Goal: Transaction & Acquisition: Book appointment/travel/reservation

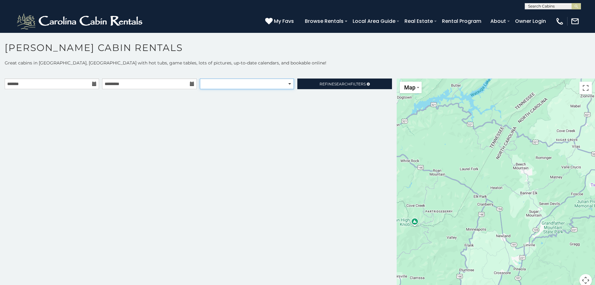
click at [287, 84] on select "**********" at bounding box center [247, 83] width 94 height 11
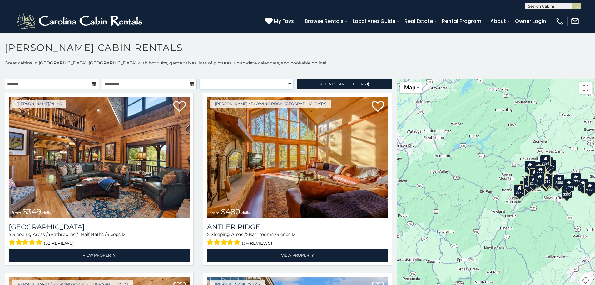
click at [287, 84] on select "**********" at bounding box center [246, 83] width 93 height 11
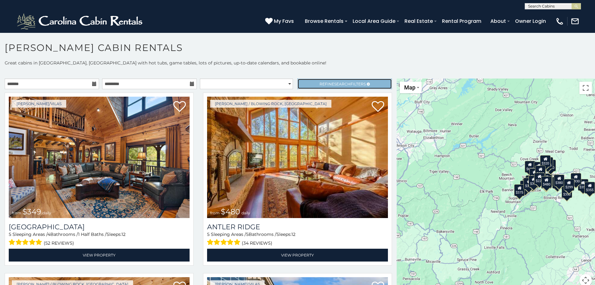
click at [334, 83] on span "Search" at bounding box center [342, 84] width 16 height 5
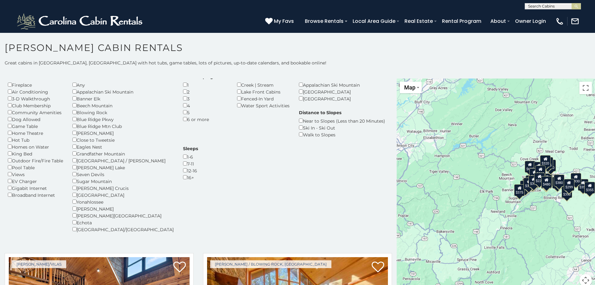
scroll to position [31, 0]
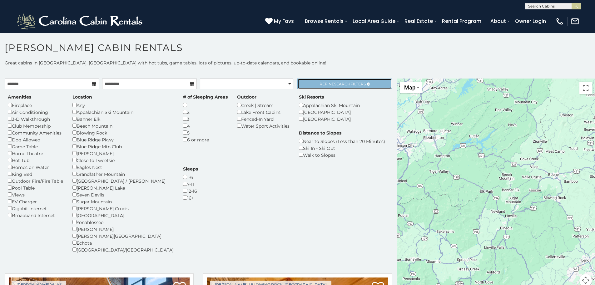
click at [334, 83] on span "Search" at bounding box center [342, 84] width 16 height 5
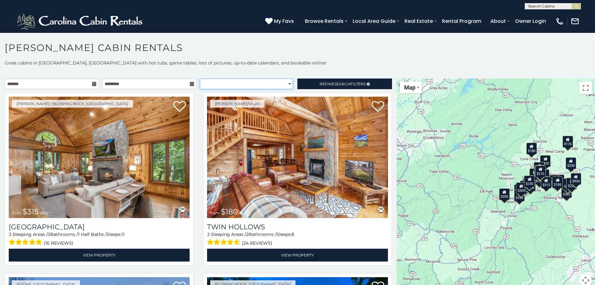
click at [256, 83] on select "**********" at bounding box center [246, 83] width 93 height 11
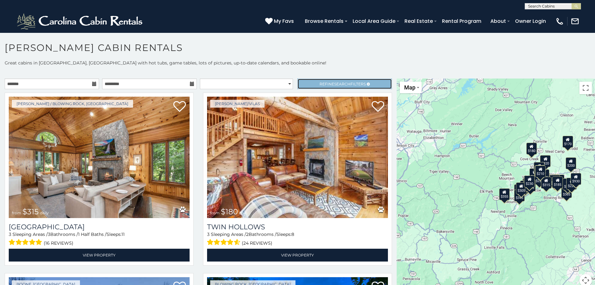
click at [321, 85] on span "Refine Search Filters" at bounding box center [343, 84] width 46 height 5
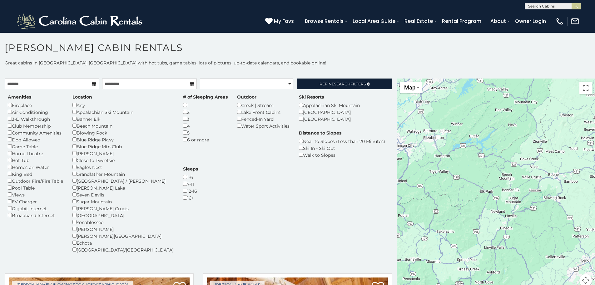
click at [183, 109] on div "2" at bounding box center [205, 111] width 45 height 7
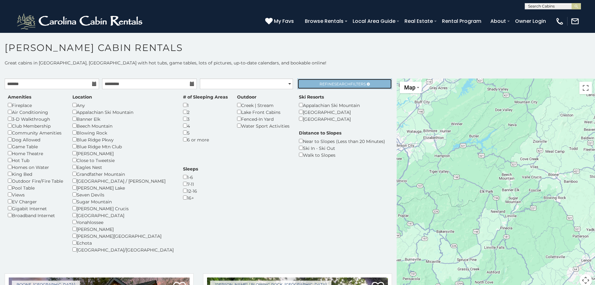
click at [327, 82] on span "Refine Search Filters" at bounding box center [343, 84] width 46 height 5
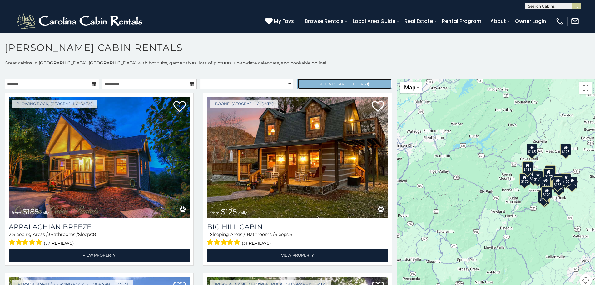
click at [315, 80] on link "Refine Search Filters" at bounding box center [344, 83] width 94 height 11
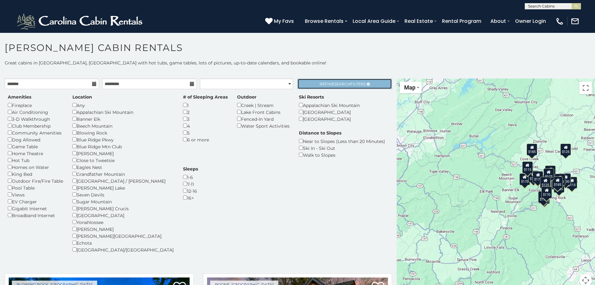
click at [315, 80] on link "Refine Search Filters" at bounding box center [344, 83] width 94 height 11
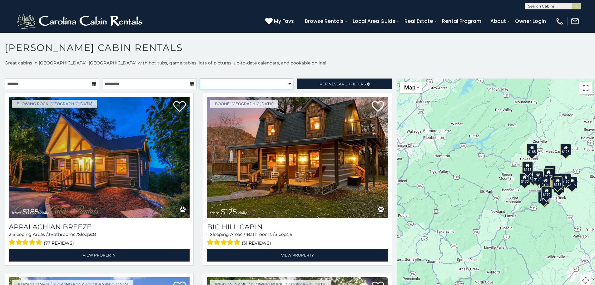
click at [270, 80] on select "**********" at bounding box center [246, 83] width 93 height 11
select select "*****"
click at [200, 78] on select "**********" at bounding box center [246, 83] width 93 height 11
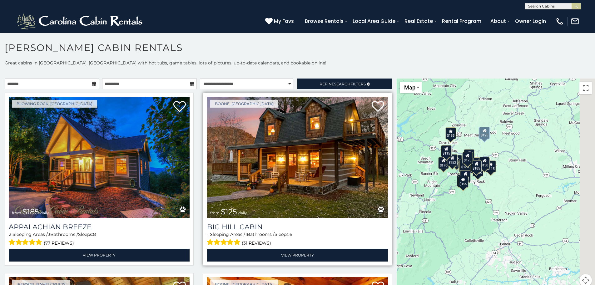
drag, startPoint x: 458, startPoint y: 150, endPoint x: 384, endPoint y: 139, distance: 75.4
click at [378, 78] on main "**********" at bounding box center [297, 78] width 595 height 0
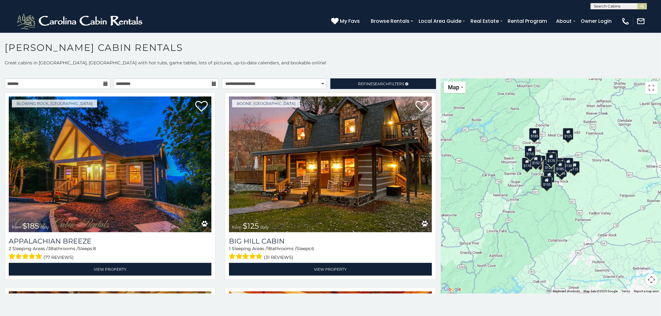
drag, startPoint x: 575, startPoint y: 194, endPoint x: 606, endPoint y: 202, distance: 31.5
click at [595, 202] on div "$185 $125 $175 $175 $170 $140 $125 $125 $125 $115 $120 $152 $190 $185 $175 $170…" at bounding box center [551, 185] width 220 height 215
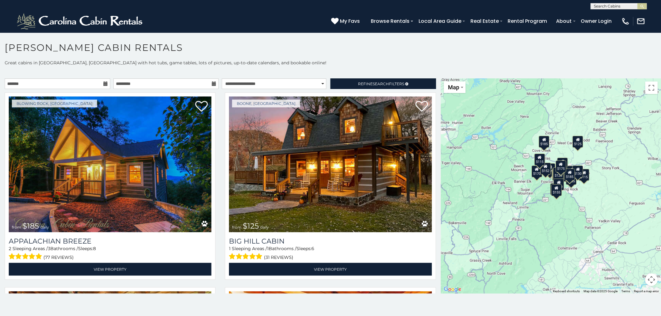
click at [595, 200] on div "$185 $125 $175 $175 $170 $140 $125 $125 $125 $115 $120 $152 $190 $185 $175 $170…" at bounding box center [551, 185] width 220 height 215
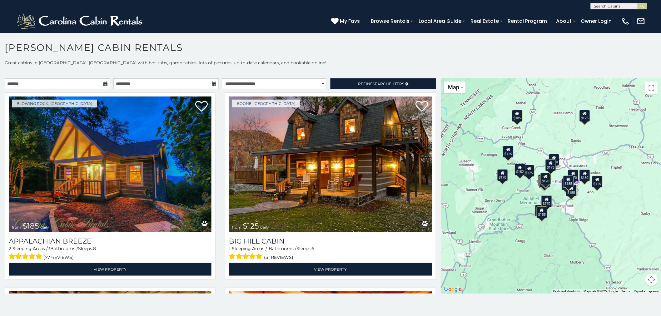
drag, startPoint x: 564, startPoint y: 222, endPoint x: 592, endPoint y: 247, distance: 37.9
click at [592, 249] on div "$185 $125 $175 $175 $170 $140 $125 $125 $125 $115 $120 $152 $190 $185 $175 $170…" at bounding box center [551, 185] width 220 height 215
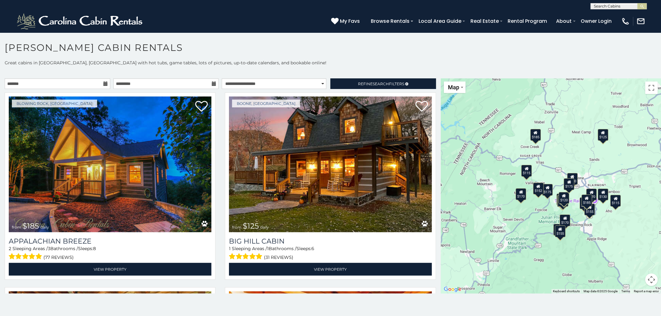
click at [552, 172] on div "$185 $125 $175 $175 $170 $140 $125 $125 $125 $115 $120 $152 $190 $185 $175 $170…" at bounding box center [551, 185] width 220 height 215
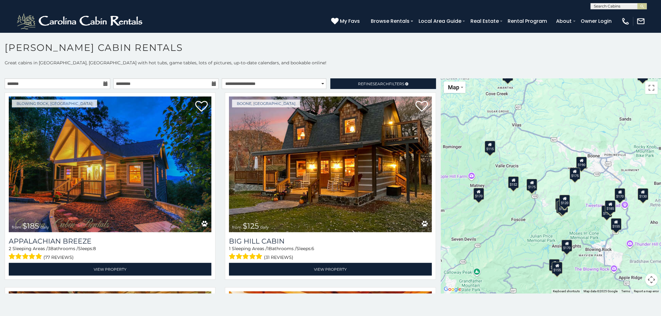
drag, startPoint x: 550, startPoint y: 177, endPoint x: 538, endPoint y: 158, distance: 22.6
click at [538, 158] on div "$185 $125 $175 $175 $170 $140 $125 $125 $125 $115 $120 $152 $190 $185 $175 $170…" at bounding box center [551, 185] width 220 height 215
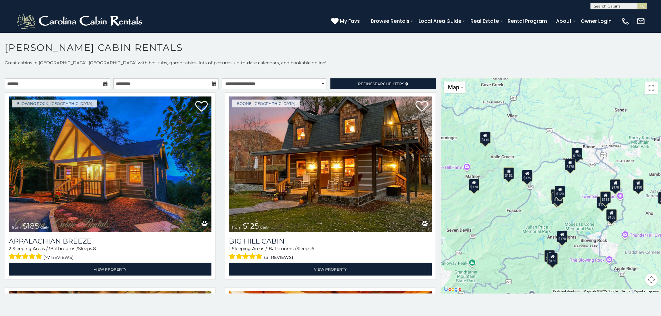
click at [577, 154] on div "$190" at bounding box center [577, 154] width 11 height 12
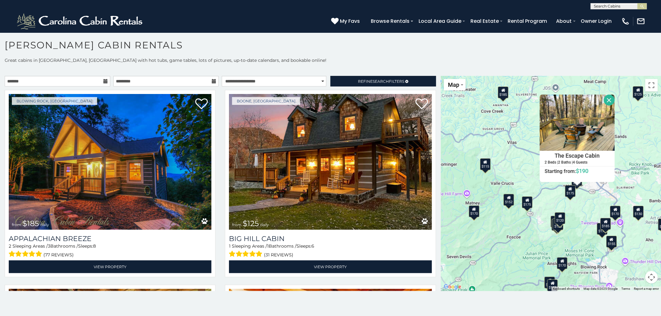
scroll to position [3, 0]
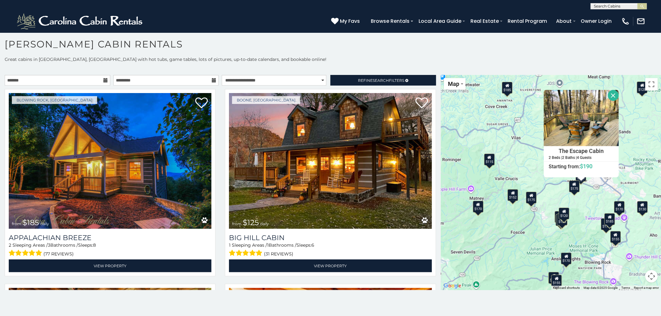
drag, startPoint x: 585, startPoint y: 246, endPoint x: 591, endPoint y: 245, distance: 5.9
click at [591, 245] on div "$185 $125 $175 $175 $170 $140 $125 $125 $125 $115 $120 $152 $190 $185 $175 $170…" at bounding box center [551, 182] width 220 height 215
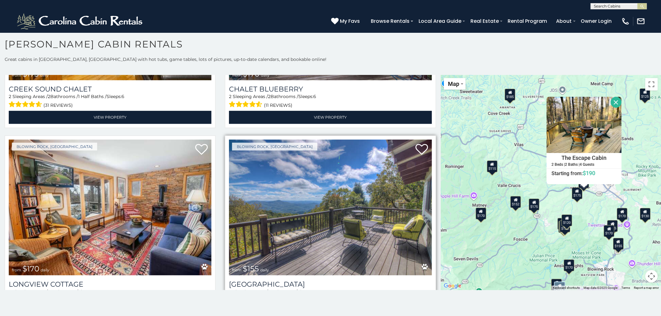
scroll to position [1549, 0]
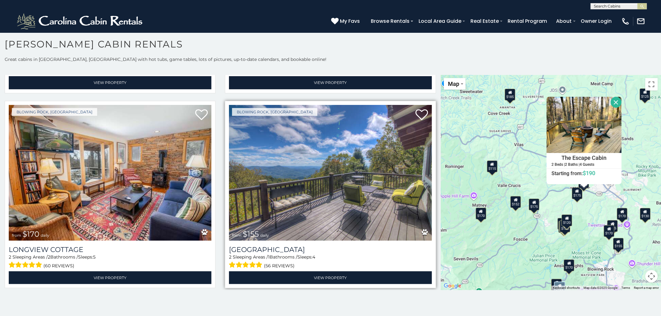
click at [273, 128] on img at bounding box center [330, 173] width 203 height 136
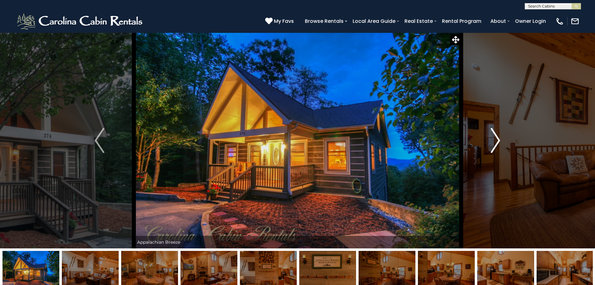
click at [490, 139] on button "Next" at bounding box center [495, 140] width 69 height 216
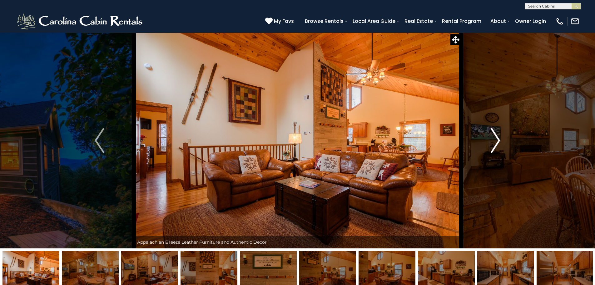
click at [490, 139] on button "Next" at bounding box center [495, 140] width 69 height 216
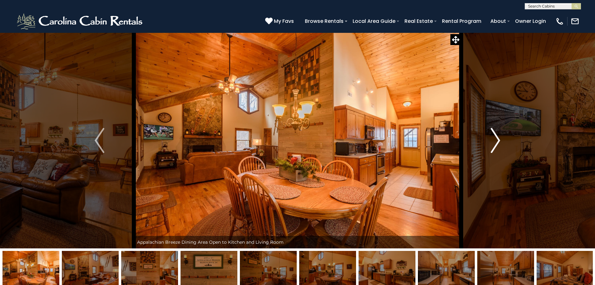
click at [490, 139] on button "Next" at bounding box center [495, 140] width 69 height 216
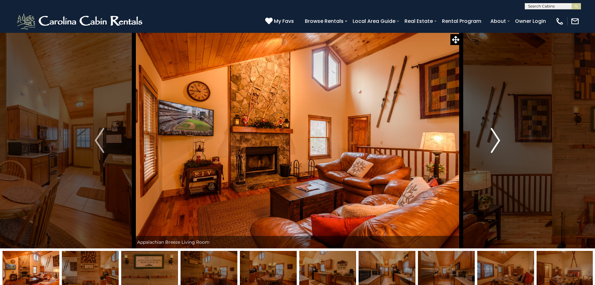
click at [490, 139] on button "Next" at bounding box center [495, 140] width 69 height 216
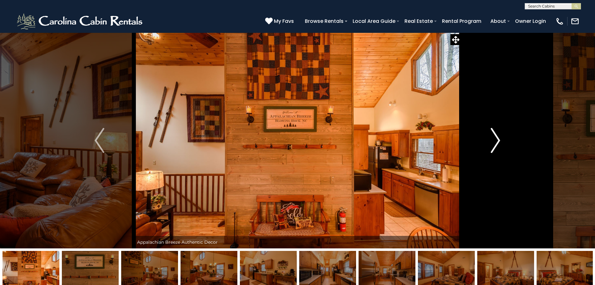
click at [490, 139] on button "Next" at bounding box center [495, 140] width 69 height 216
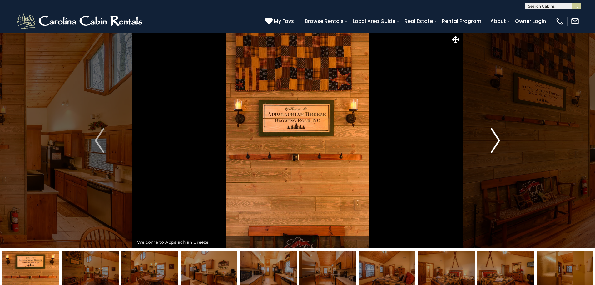
click at [490, 139] on button "Next" at bounding box center [495, 140] width 69 height 216
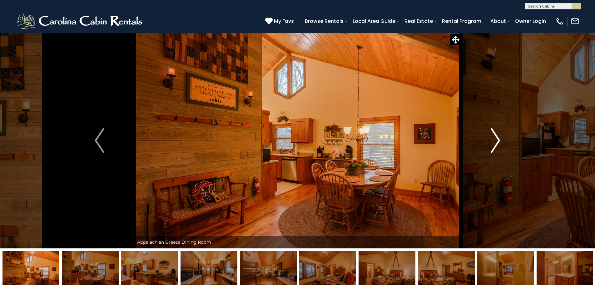
click at [490, 139] on button "Next" at bounding box center [495, 140] width 69 height 216
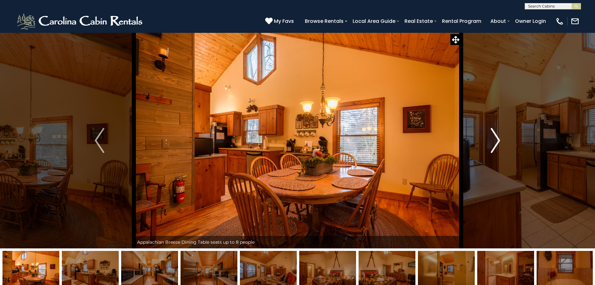
click at [490, 139] on button "Next" at bounding box center [495, 140] width 69 height 216
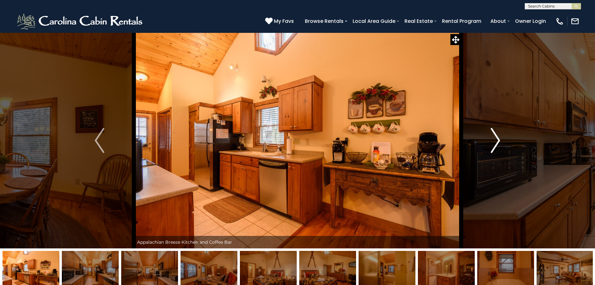
click at [490, 139] on button "Next" at bounding box center [495, 140] width 69 height 216
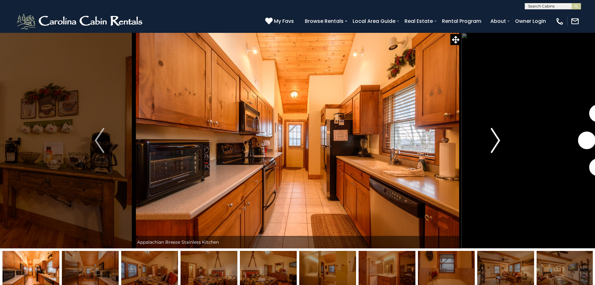
click at [490, 139] on button "Next" at bounding box center [495, 140] width 69 height 216
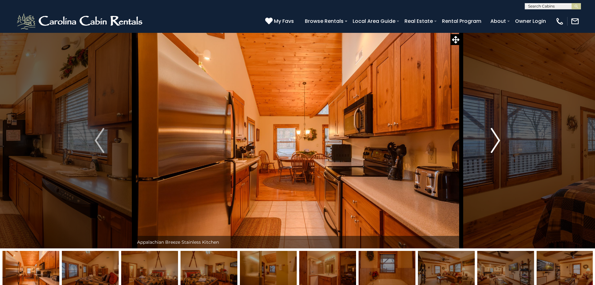
click at [490, 139] on button "Next" at bounding box center [495, 140] width 69 height 216
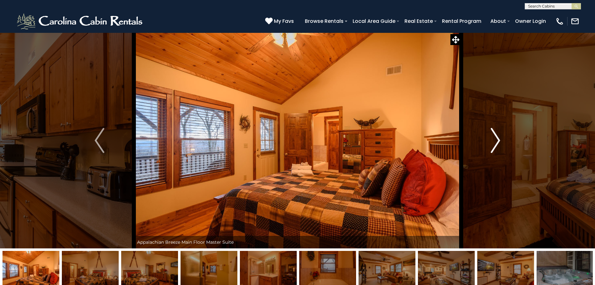
click at [490, 139] on button "Next" at bounding box center [495, 140] width 69 height 216
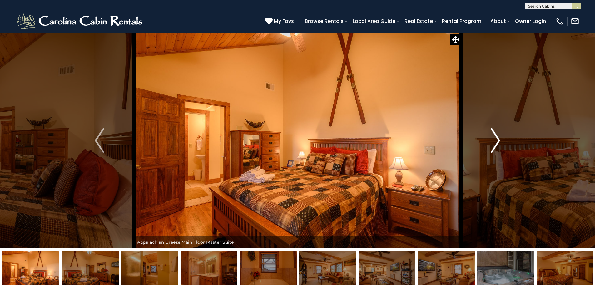
click at [490, 139] on button "Next" at bounding box center [495, 140] width 69 height 216
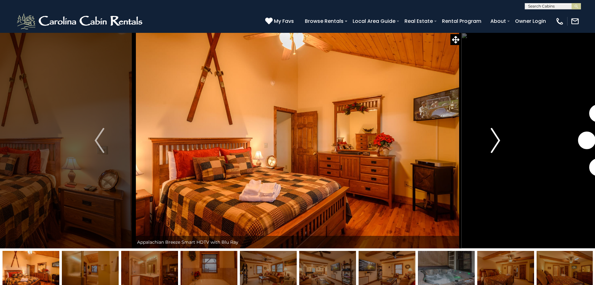
click at [490, 139] on button "Next" at bounding box center [495, 140] width 69 height 216
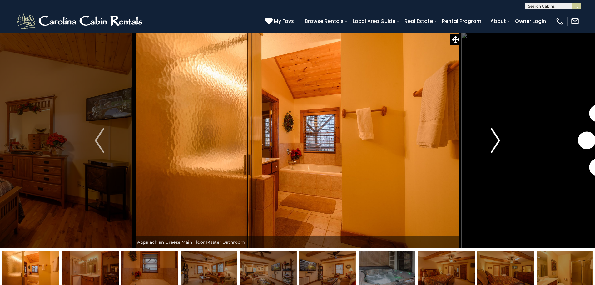
click at [490, 139] on button "Next" at bounding box center [495, 140] width 69 height 216
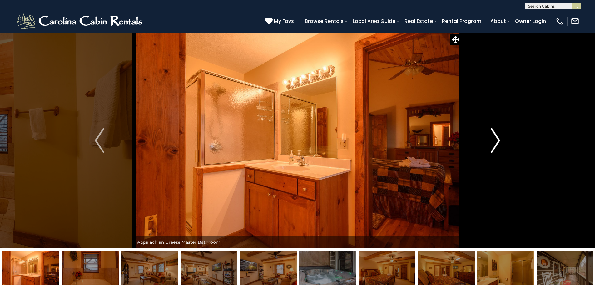
click at [490, 139] on button "Next" at bounding box center [495, 140] width 69 height 216
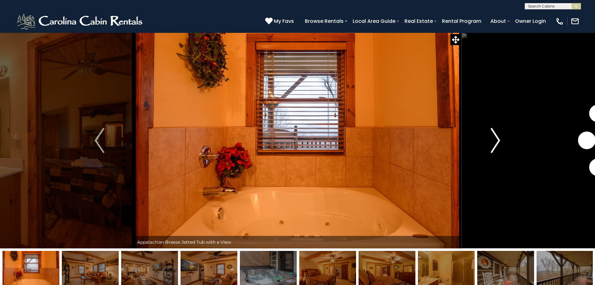
click at [490, 139] on button "Next" at bounding box center [495, 140] width 69 height 216
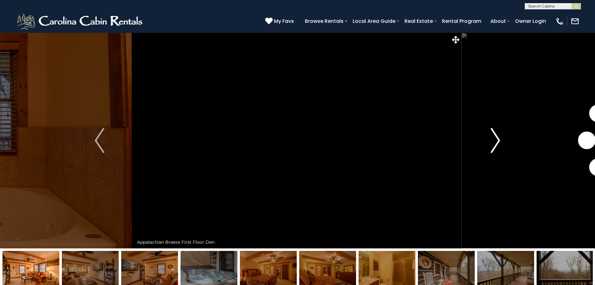
click at [490, 139] on button "Next" at bounding box center [495, 140] width 69 height 216
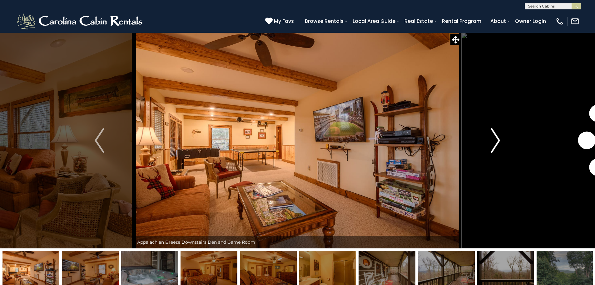
click at [490, 139] on button "Next" at bounding box center [495, 140] width 69 height 216
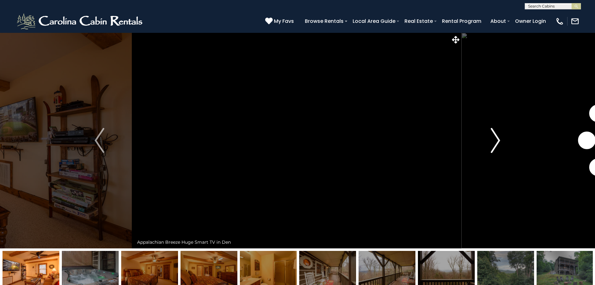
click at [490, 139] on button "Next" at bounding box center [495, 140] width 69 height 216
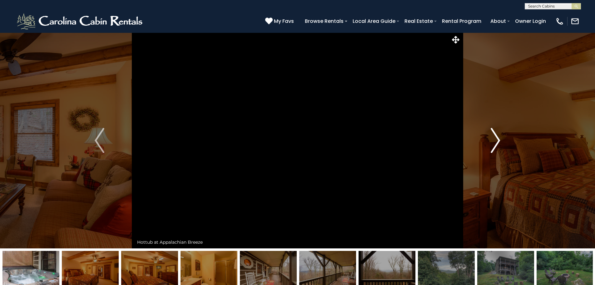
click at [490, 139] on button "Next" at bounding box center [495, 140] width 69 height 216
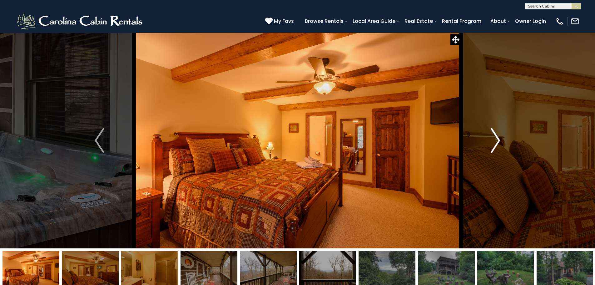
click at [490, 139] on button "Next" at bounding box center [495, 140] width 69 height 216
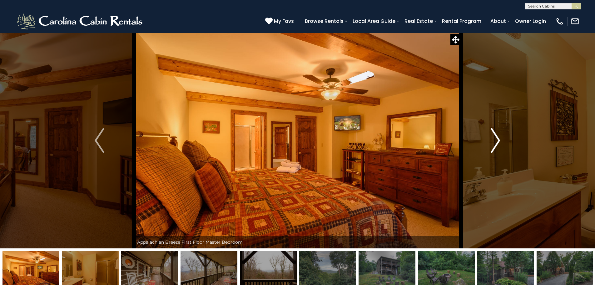
click at [490, 139] on button "Next" at bounding box center [495, 140] width 69 height 216
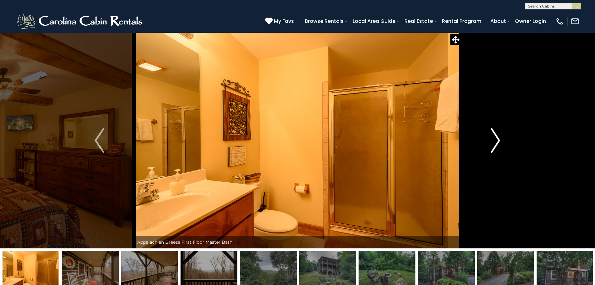
click at [490, 139] on button "Next" at bounding box center [495, 140] width 69 height 216
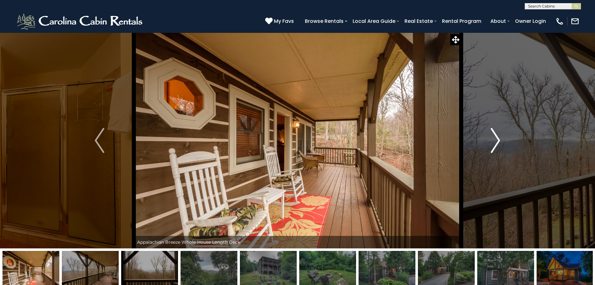
click at [490, 139] on button "Next" at bounding box center [495, 140] width 69 height 216
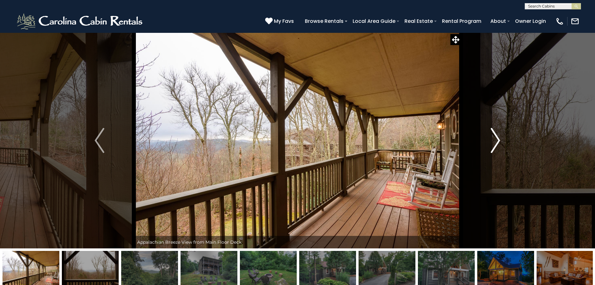
click at [490, 139] on button "Next" at bounding box center [495, 140] width 69 height 216
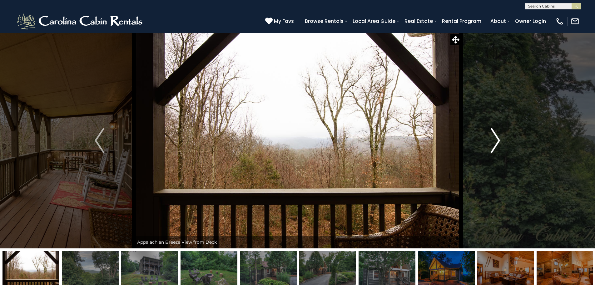
click at [490, 139] on button "Next" at bounding box center [495, 140] width 69 height 216
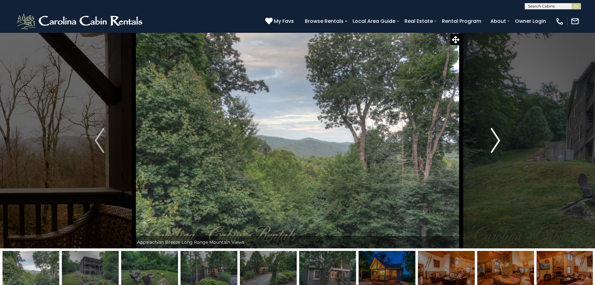
click at [490, 139] on button "Next" at bounding box center [495, 140] width 69 height 216
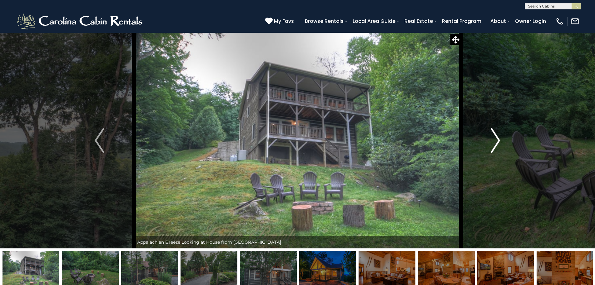
click at [491, 138] on button "Next" at bounding box center [495, 140] width 69 height 216
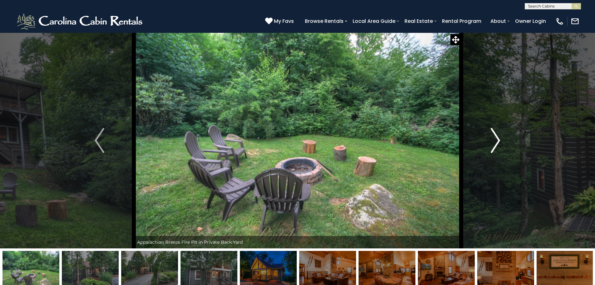
click at [491, 138] on button "Next" at bounding box center [495, 140] width 69 height 216
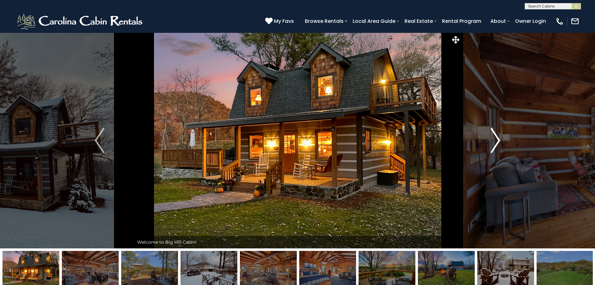
click at [494, 138] on img "Next" at bounding box center [495, 140] width 9 height 25
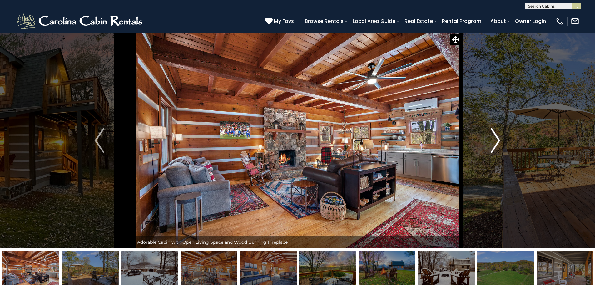
click at [495, 138] on img "Next" at bounding box center [495, 140] width 9 height 25
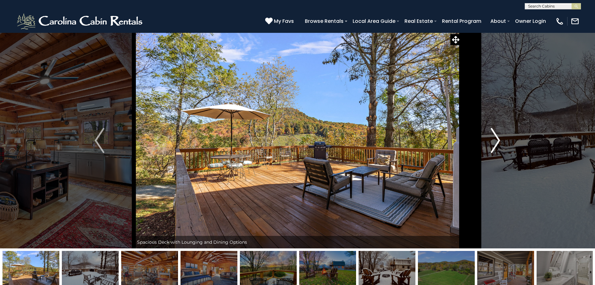
click at [495, 138] on img "Next" at bounding box center [495, 140] width 9 height 25
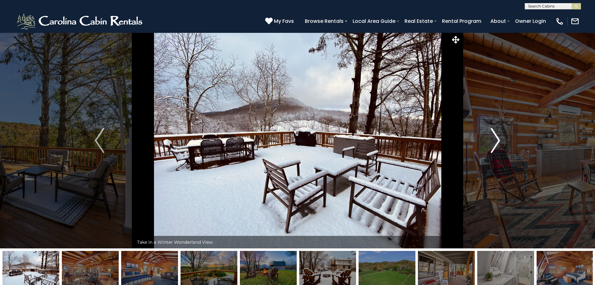
click at [495, 138] on img "Next" at bounding box center [495, 140] width 9 height 25
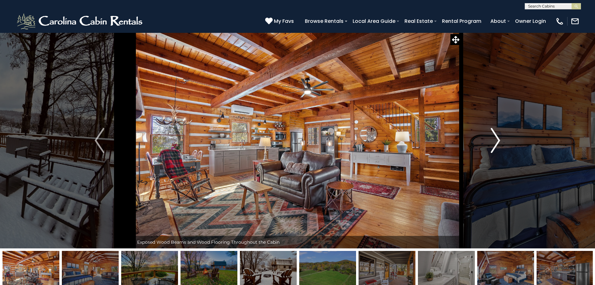
click at [495, 137] on img "Next" at bounding box center [495, 140] width 9 height 25
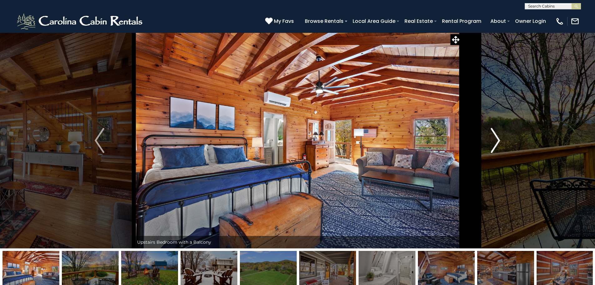
click at [495, 137] on img "Next" at bounding box center [495, 140] width 9 height 25
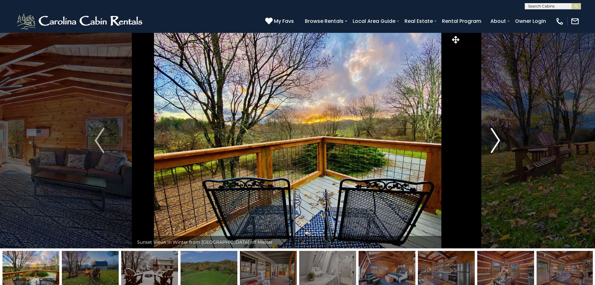
click at [495, 137] on img "Next" at bounding box center [495, 140] width 9 height 25
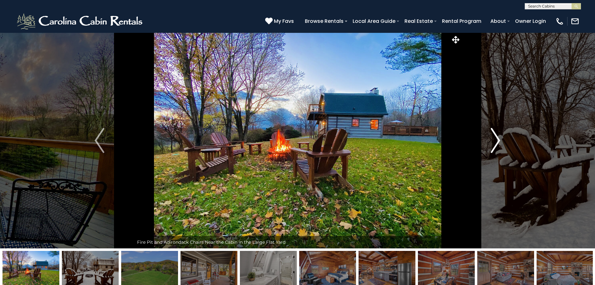
click at [495, 137] on img "Next" at bounding box center [495, 140] width 9 height 25
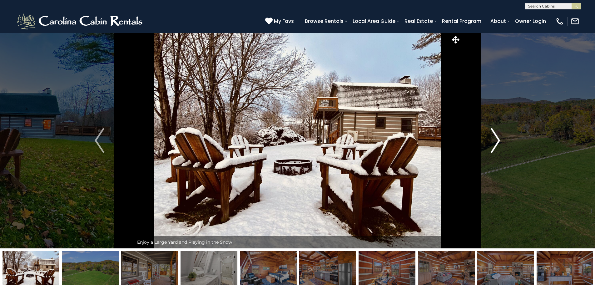
click at [495, 137] on img "Next" at bounding box center [495, 140] width 9 height 25
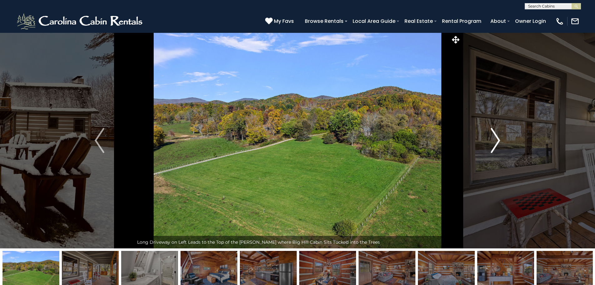
click at [495, 137] on img "Next" at bounding box center [495, 140] width 9 height 25
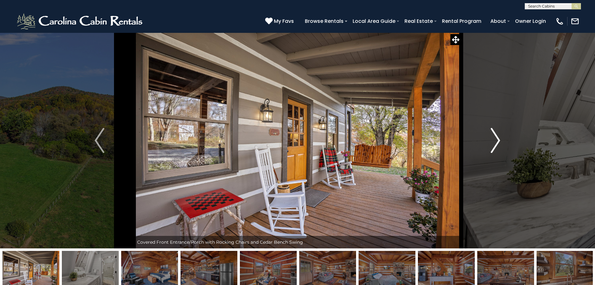
click at [495, 137] on img "Next" at bounding box center [495, 140] width 9 height 25
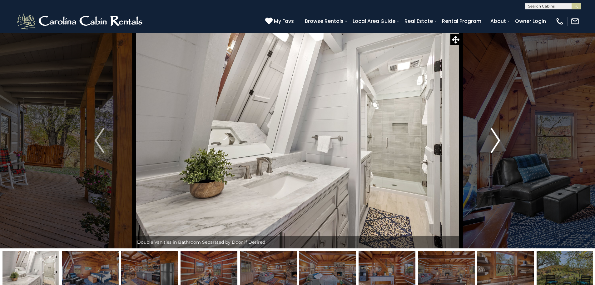
click at [495, 137] on img "Next" at bounding box center [495, 140] width 9 height 25
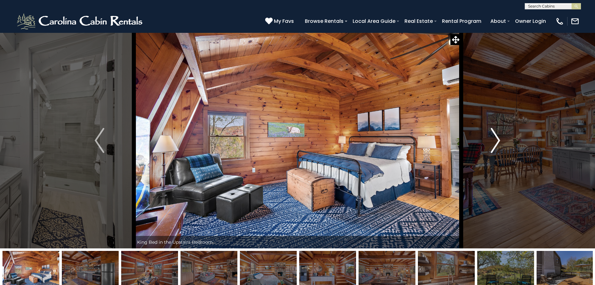
click at [495, 137] on img "Next" at bounding box center [495, 140] width 9 height 25
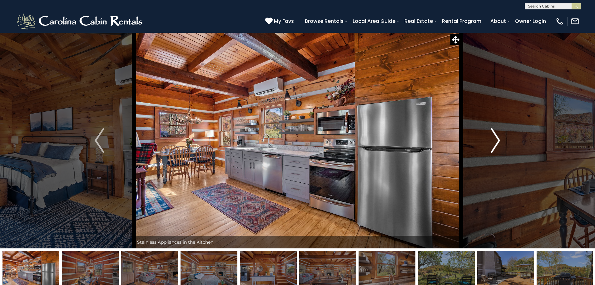
click at [495, 137] on img "Next" at bounding box center [495, 140] width 9 height 25
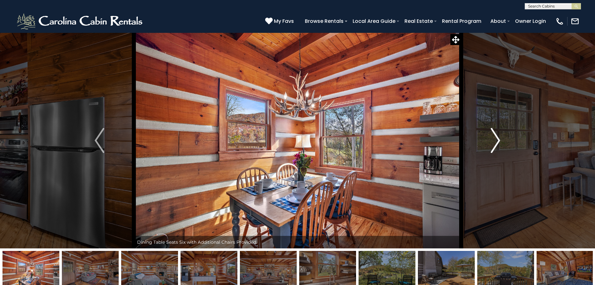
click at [495, 137] on img "Next" at bounding box center [495, 140] width 9 height 25
